Goal: Find specific page/section: Find specific page/section

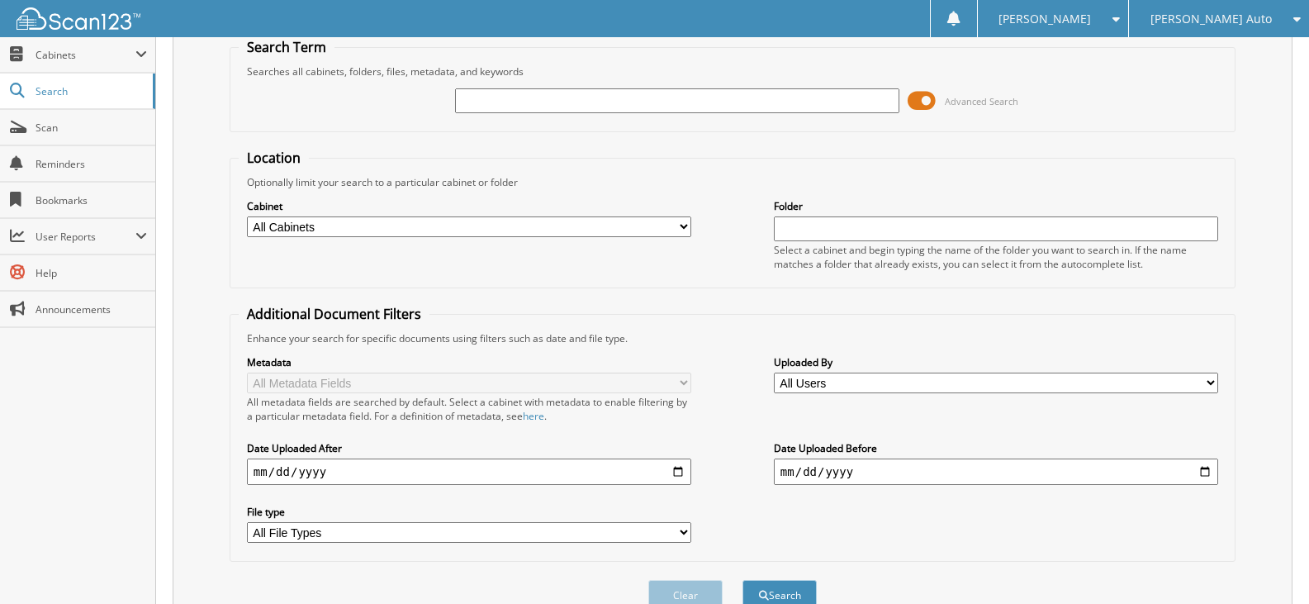
scroll to position [146, 0]
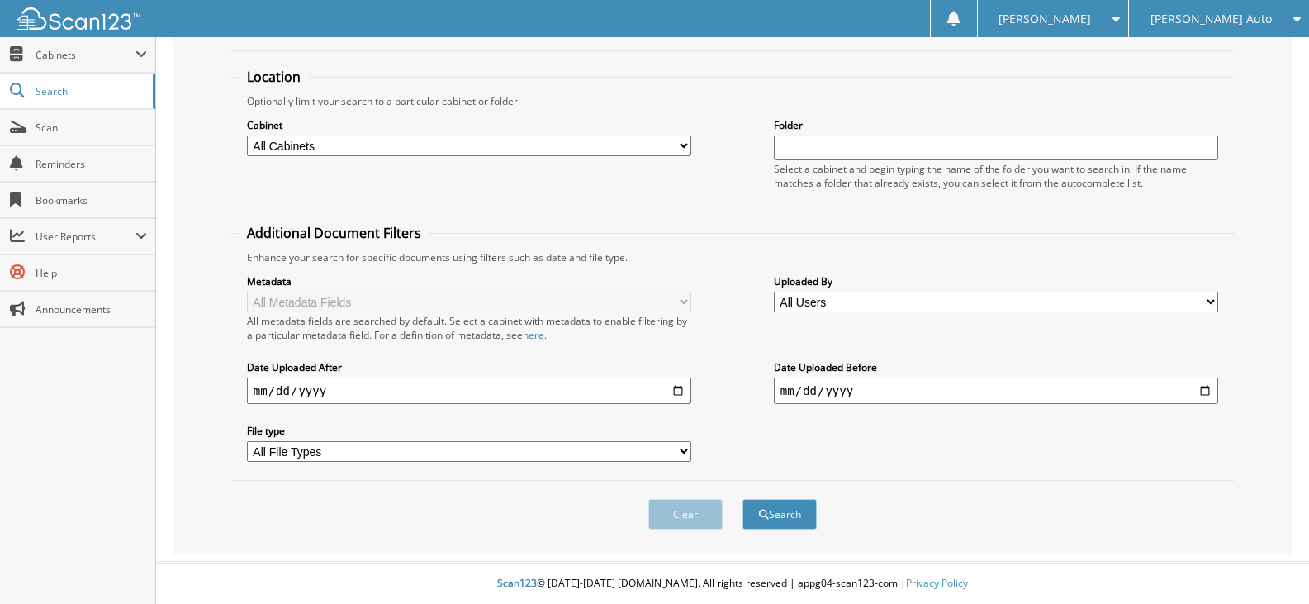
click at [414, 142] on select "All Cabinets ACCOUNTS PAYABLE CHEVROLET ACCOUNTS PAYABLE FT PIERCE ACCOUNTS PAY…" at bounding box center [469, 145] width 444 height 21
select select "51696"
click at [247, 135] on select "All Cabinets ACCOUNTS PAYABLE CHEVROLET ACCOUNTS PAYABLE FT PIERCE ACCOUNTS PAY…" at bounding box center [469, 145] width 444 height 21
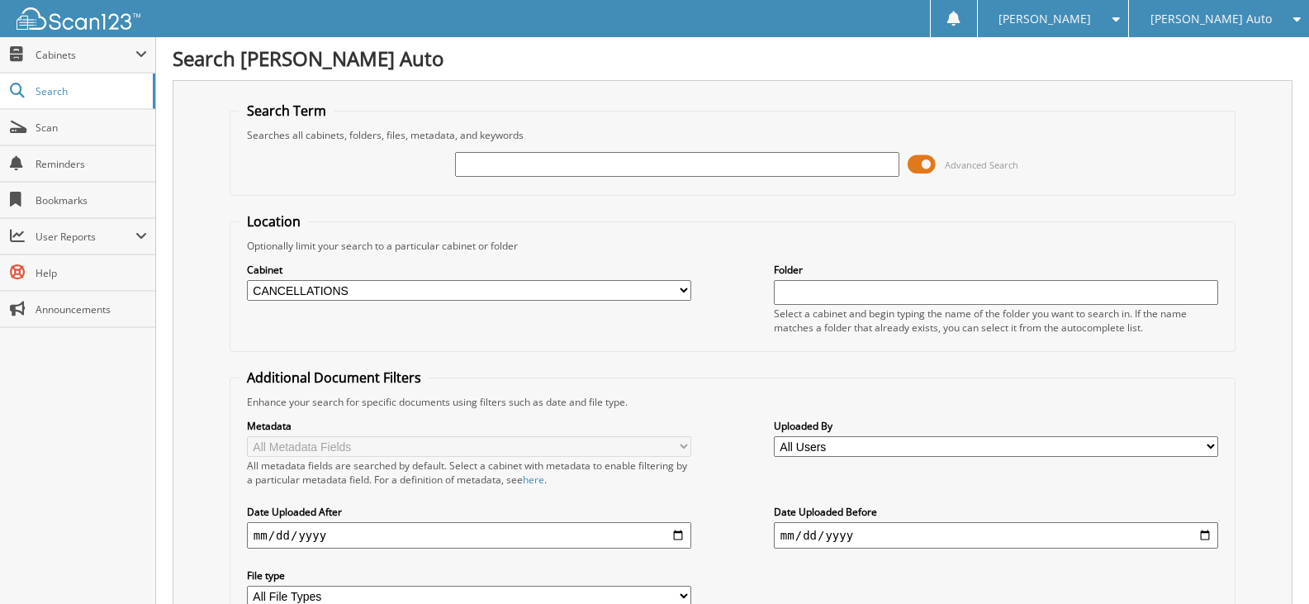
scroll to position [0, 0]
click at [522, 164] on input "text" at bounding box center [677, 165] width 444 height 25
type input "249766"
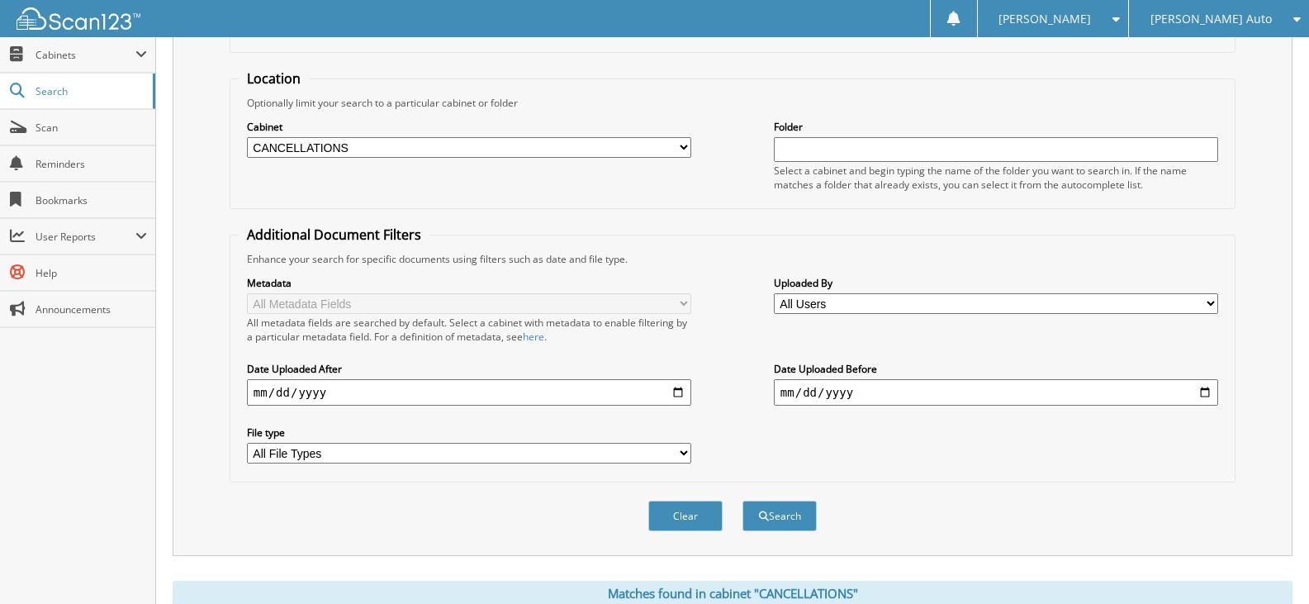
scroll to position [448, 0]
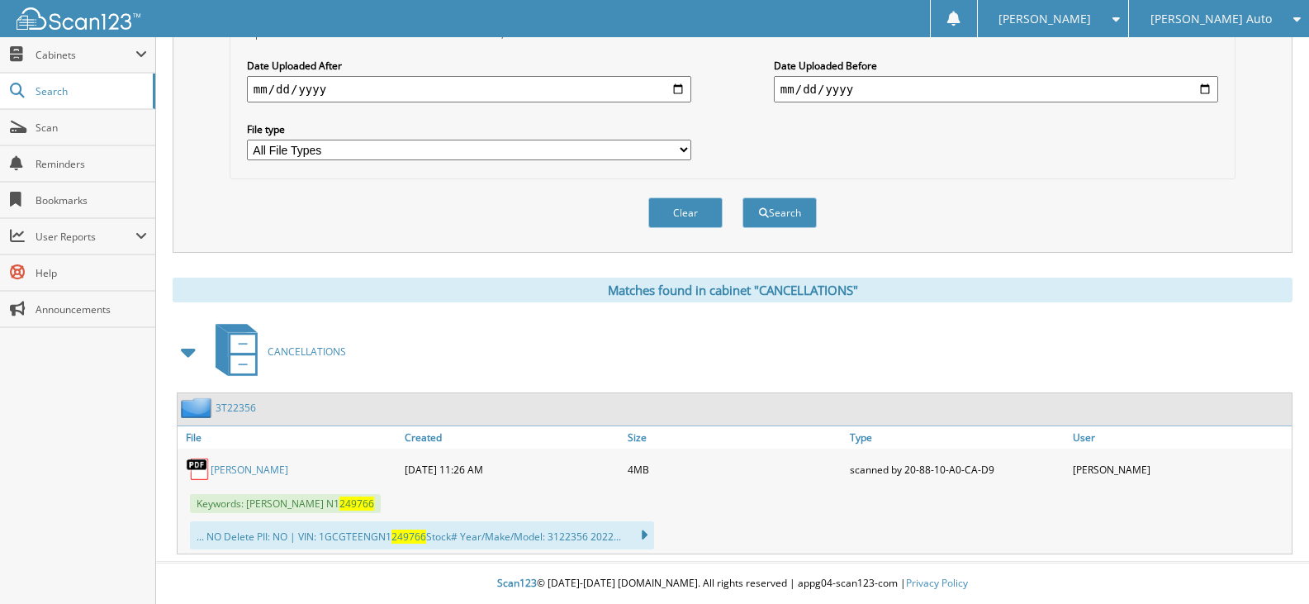
click at [239, 411] on link "3T22356" at bounding box center [236, 408] width 40 height 14
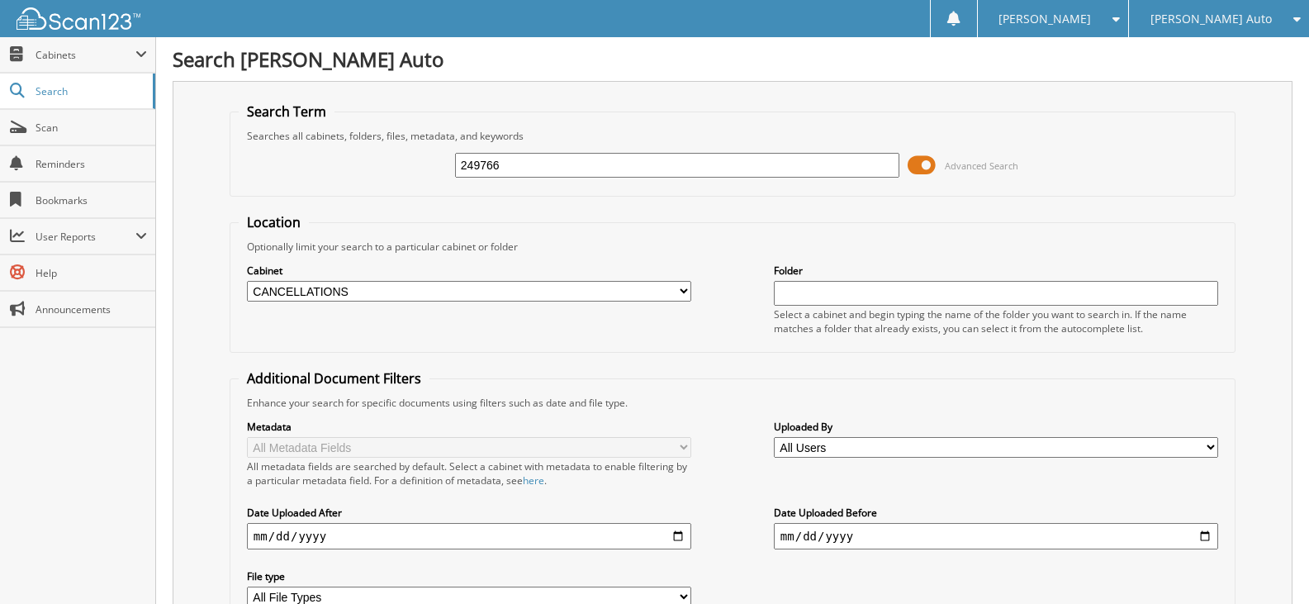
select select "51696"
click at [103, 18] on img at bounding box center [79, 18] width 124 height 22
select select "51696"
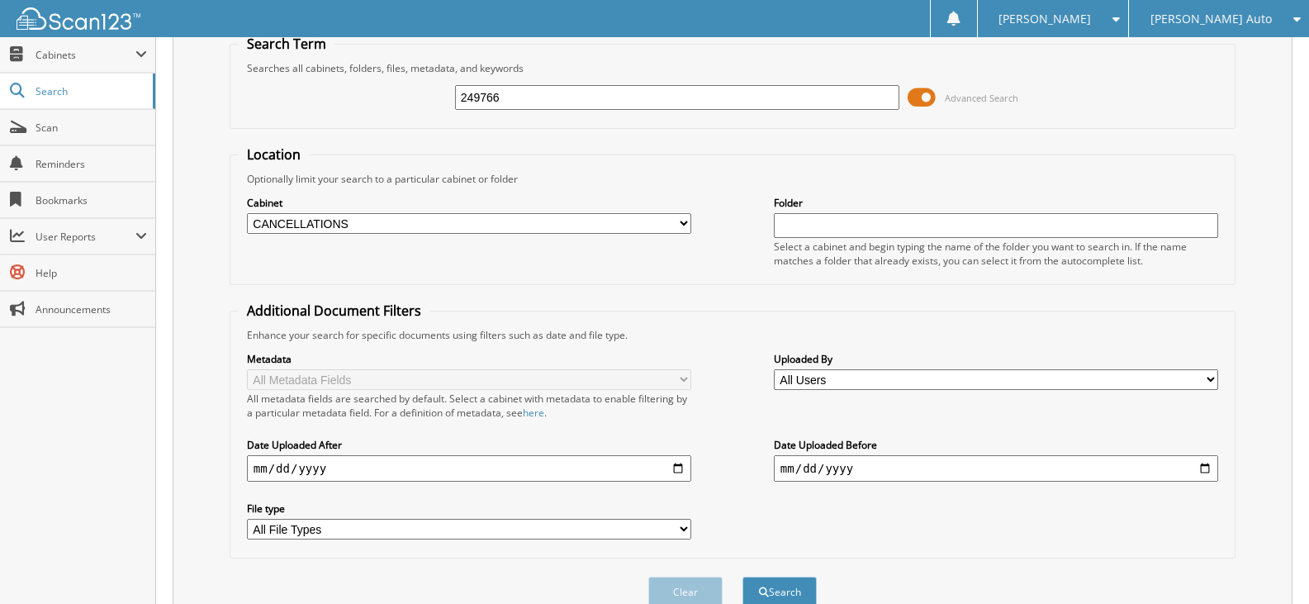
scroll to position [146, 0]
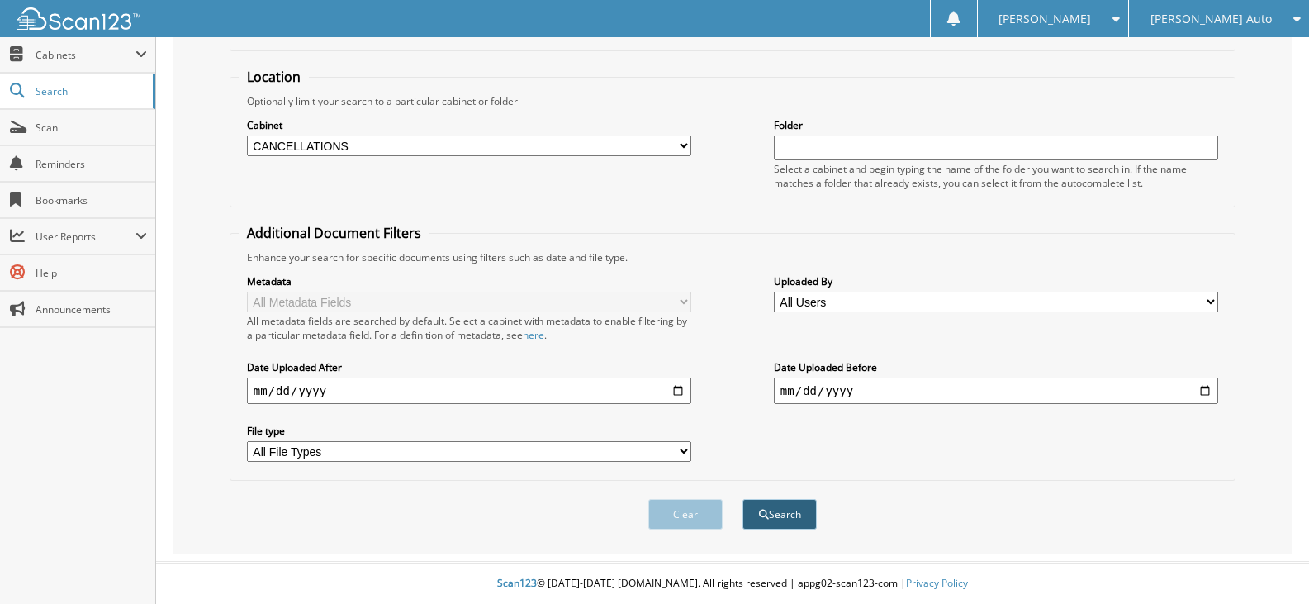
click at [781, 501] on button "Search" at bounding box center [780, 514] width 74 height 31
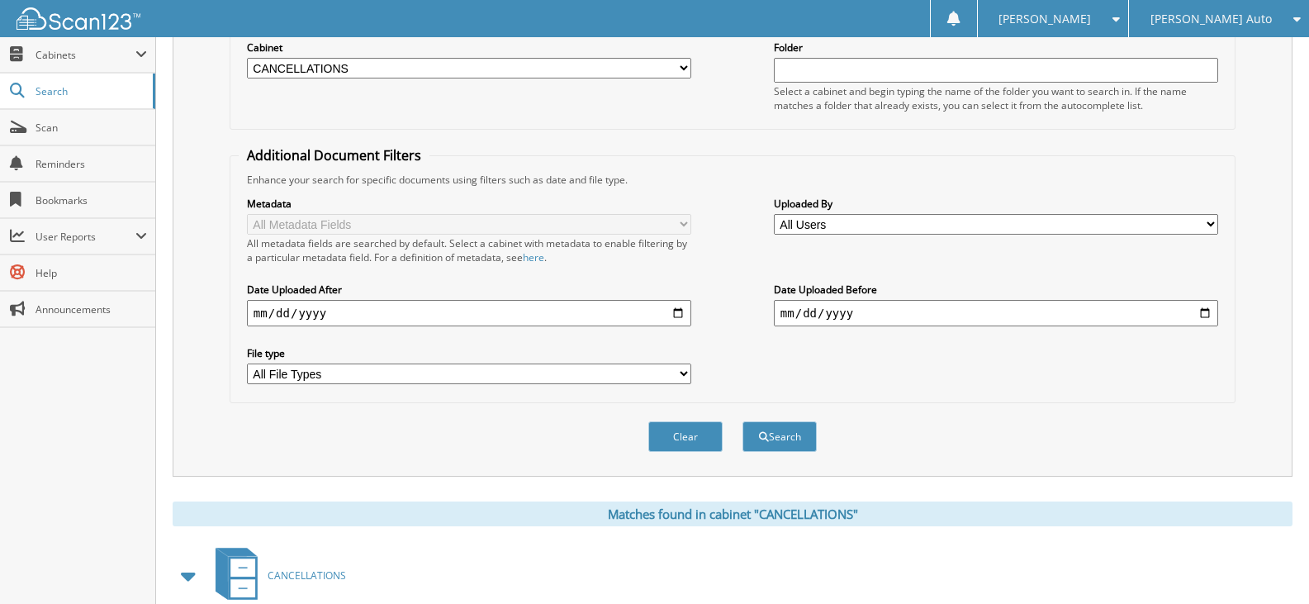
scroll to position [448, 0]
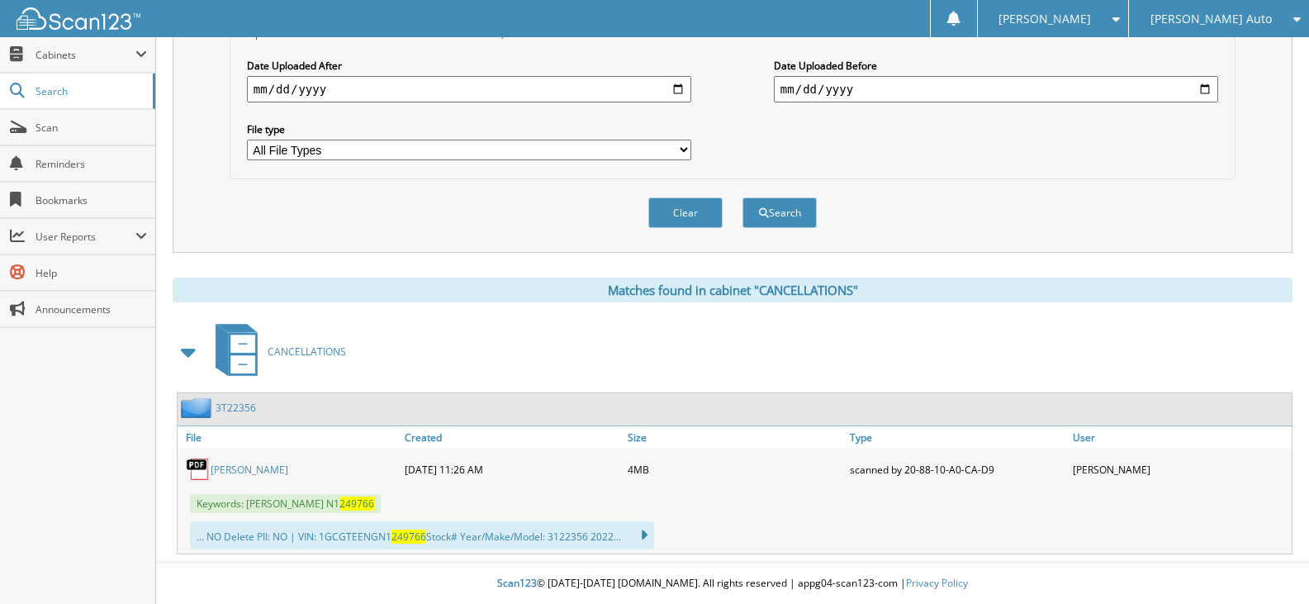
click at [238, 463] on link "ROBBINS" at bounding box center [250, 470] width 78 height 14
drag, startPoint x: 261, startPoint y: 410, endPoint x: 218, endPoint y: 396, distance: 45.4
click at [218, 396] on div "3T22356" at bounding box center [735, 409] width 1114 height 32
copy div "3T22356"
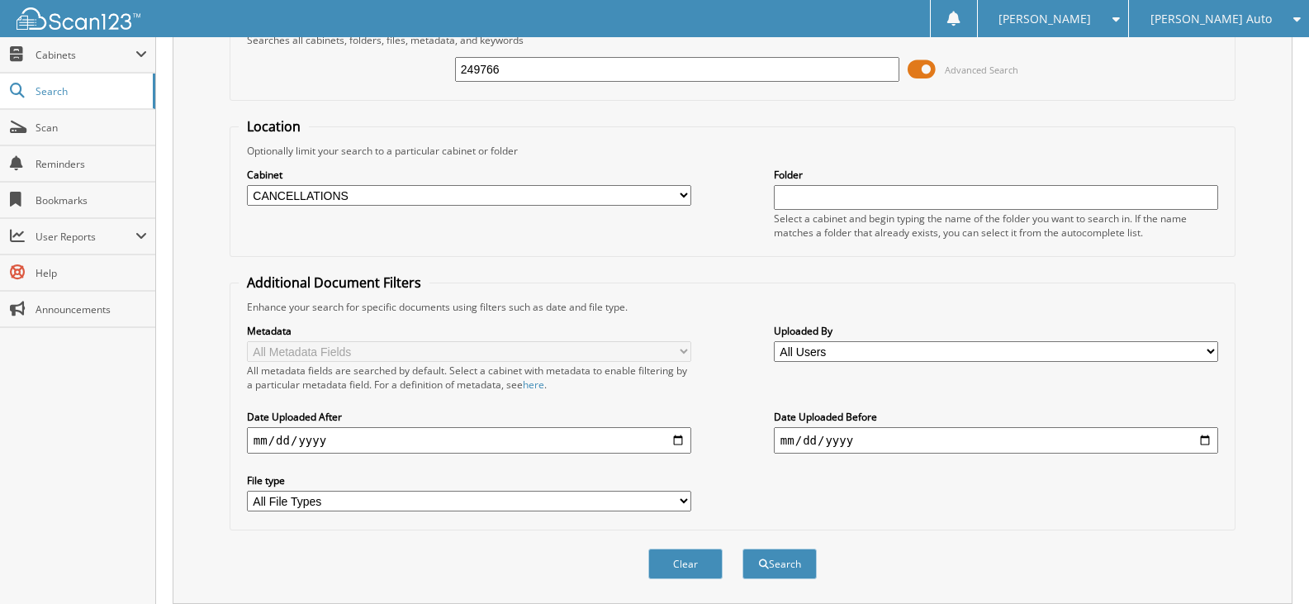
scroll to position [0, 0]
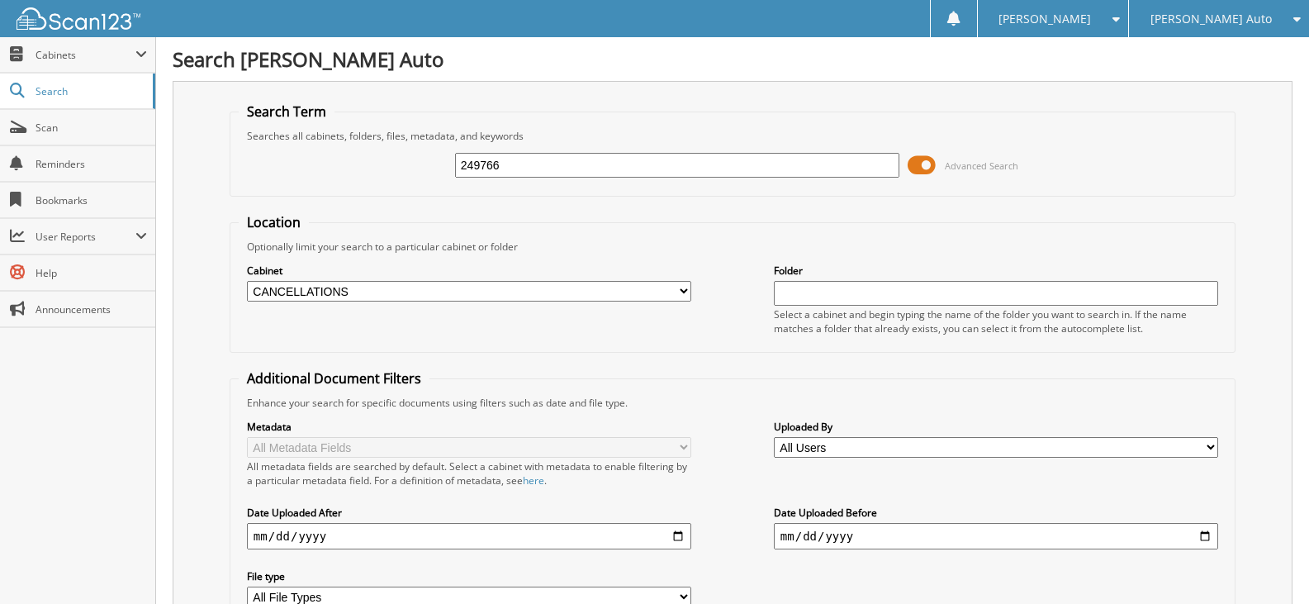
click at [122, 22] on img at bounding box center [79, 18] width 124 height 22
